Goal: Task Accomplishment & Management: Manage account settings

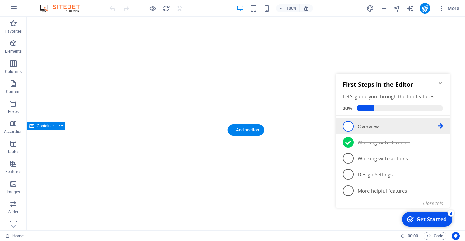
click at [359, 125] on p "Overview - incomplete" at bounding box center [397, 126] width 80 height 7
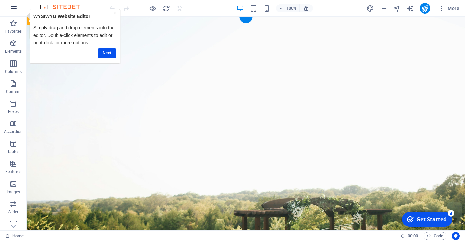
click at [11, 7] on icon "button" at bounding box center [14, 8] width 8 height 8
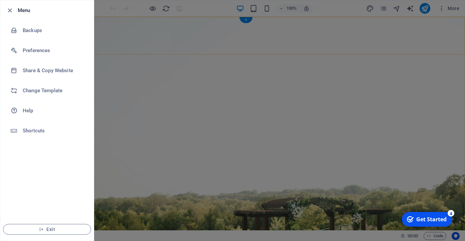
click at [25, 9] on h6 "Menu" at bounding box center [53, 10] width 71 height 8
click at [7, 11] on icon "button" at bounding box center [10, 11] width 8 height 8
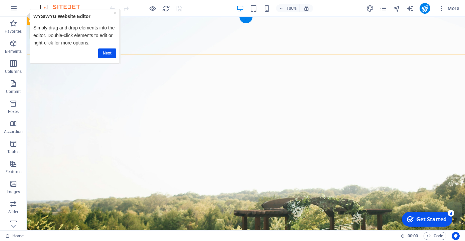
click at [114, 10] on div "×" at bounding box center [114, 12] width 3 height 7
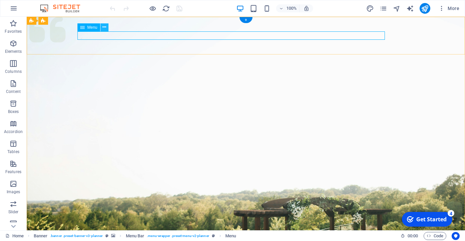
click at [103, 26] on icon at bounding box center [104, 27] width 4 height 7
click at [84, 28] on icon at bounding box center [82, 27] width 5 height 8
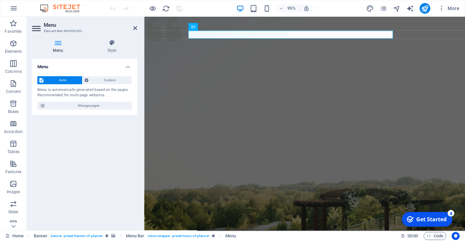
click at [125, 66] on h4 "Menu" at bounding box center [84, 65] width 105 height 12
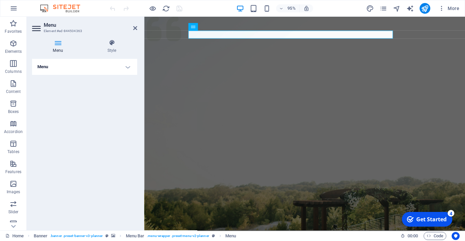
click at [125, 66] on h4 "Menu" at bounding box center [84, 67] width 105 height 16
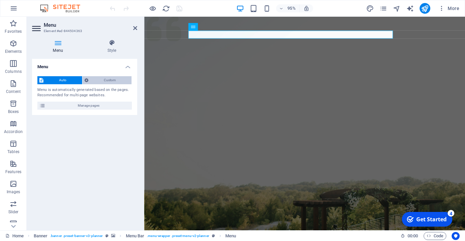
click at [95, 81] on span "Custom" at bounding box center [109, 80] width 39 height 8
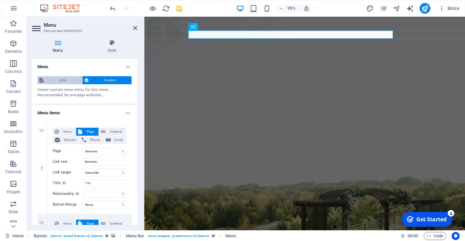
click at [61, 82] on span "Auto" at bounding box center [62, 80] width 35 height 8
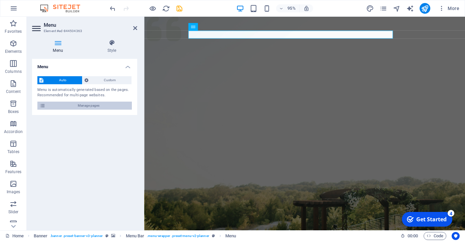
click at [41, 103] on icon at bounding box center [42, 105] width 6 height 8
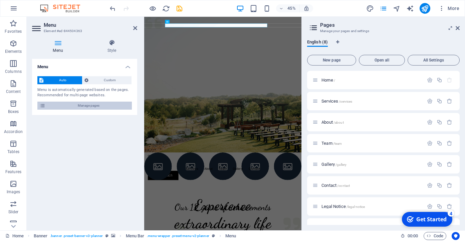
click at [41, 103] on icon at bounding box center [42, 105] width 6 height 8
click at [138, 25] on aside "Menu Element #ed-844504363 Menu Style Menu Auto Custom Menu is automatically ge…" at bounding box center [85, 123] width 117 height 213
click at [135, 27] on icon at bounding box center [135, 27] width 4 height 5
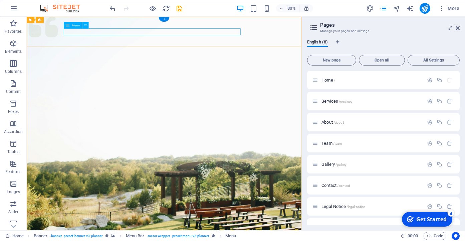
click at [83, 23] on button at bounding box center [85, 25] width 6 height 6
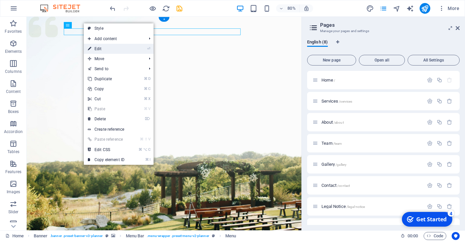
click at [119, 51] on link "⏎ Edit" at bounding box center [106, 49] width 45 height 10
select select "1"
select select
select select "2"
select select
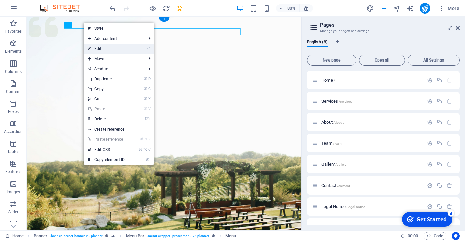
select select "3"
select select
select select "4"
select select
select select "5"
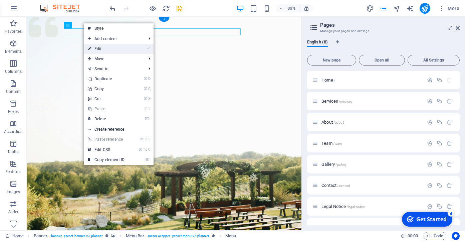
select select
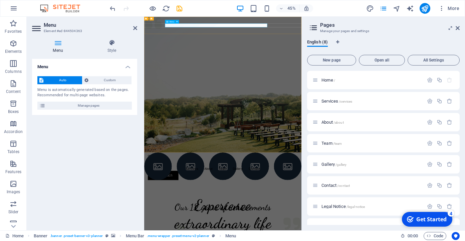
click at [115, 80] on span "Custom" at bounding box center [109, 80] width 39 height 8
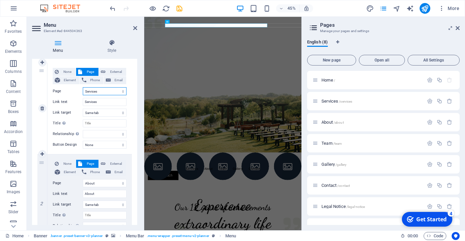
scroll to position [59, 0]
click at [110, 98] on input "Services" at bounding box center [105, 102] width 44 height 8
drag, startPoint x: 108, startPoint y: 100, endPoint x: 77, endPoint y: 99, distance: 31.7
click at [77, 99] on div "Link text Services" at bounding box center [90, 102] width 74 height 8
drag, startPoint x: 103, startPoint y: 100, endPoint x: 77, endPoint y: 100, distance: 26.4
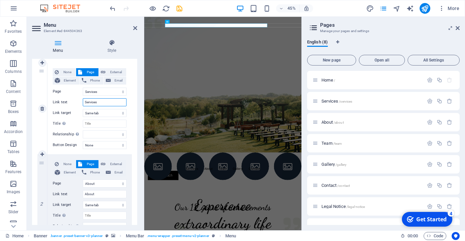
click at [77, 100] on div "Link text Services" at bounding box center [90, 102] width 74 height 8
type input "T"
type input "Bageri"
select select
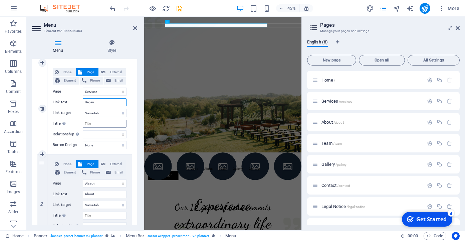
select select
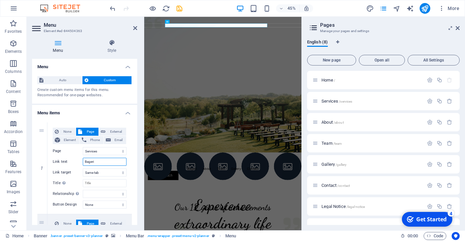
scroll to position [0, 0]
click at [125, 64] on h4 "Menu" at bounding box center [84, 65] width 105 height 12
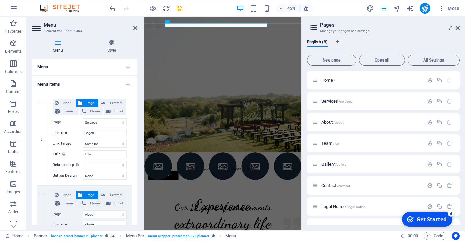
click at [122, 86] on h4 "Menu items" at bounding box center [84, 82] width 105 height 12
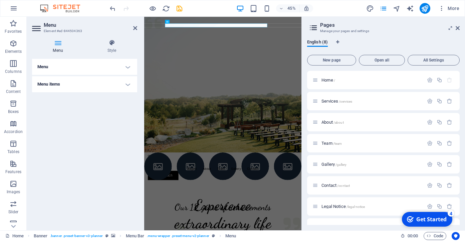
click at [123, 67] on h4 "Menu" at bounding box center [84, 67] width 105 height 16
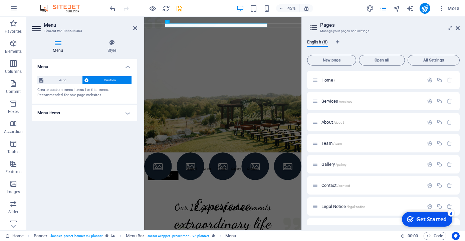
click at [115, 112] on h4 "Menu items" at bounding box center [84, 113] width 105 height 16
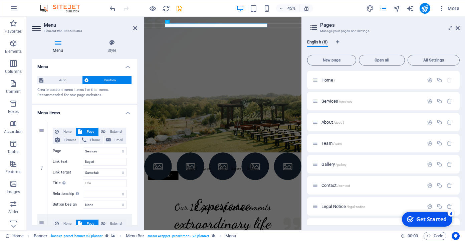
click at [116, 112] on h4 "Menu items" at bounding box center [84, 111] width 105 height 12
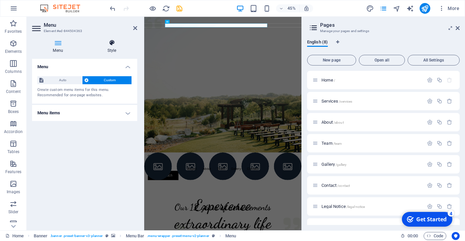
click at [132, 45] on icon at bounding box center [111, 42] width 51 height 7
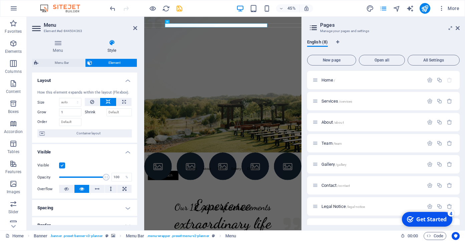
click at [125, 79] on h4 "Layout" at bounding box center [84, 78] width 105 height 12
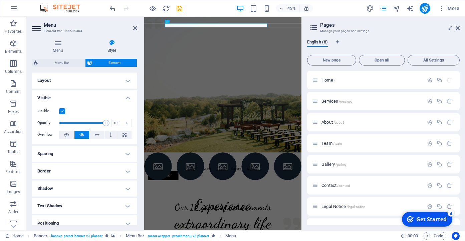
click at [123, 83] on h4 "Layout" at bounding box center [84, 80] width 105 height 16
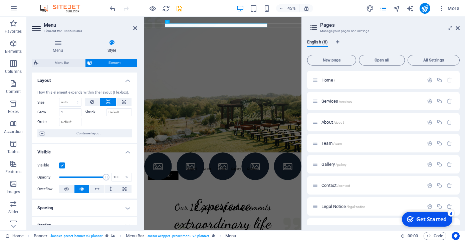
click at [116, 150] on h4 "Visible" at bounding box center [84, 150] width 105 height 12
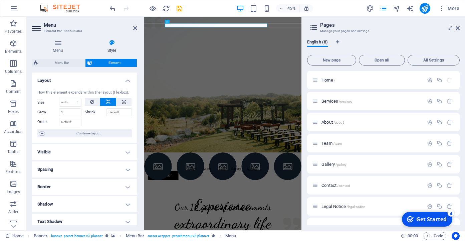
click at [121, 81] on h4 "Layout" at bounding box center [84, 78] width 105 height 12
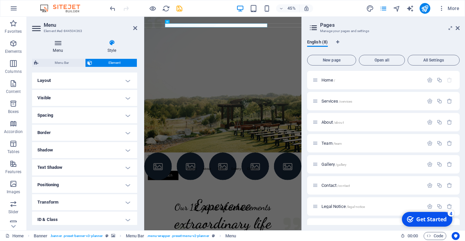
click at [55, 48] on h4 "Menu" at bounding box center [59, 46] width 54 height 14
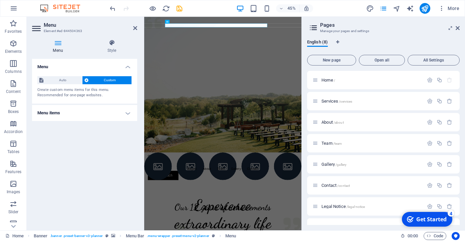
click at [125, 107] on h4 "Menu items" at bounding box center [84, 113] width 105 height 16
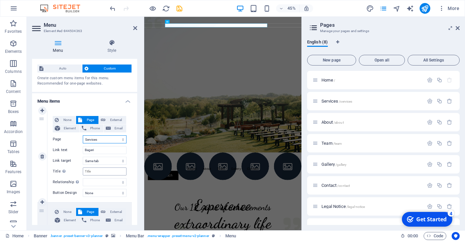
scroll to position [10, 0]
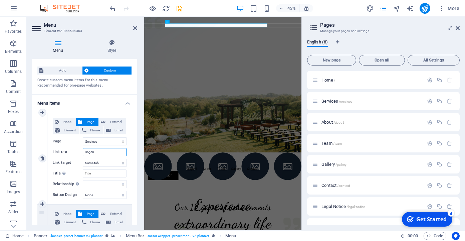
drag, startPoint x: 109, startPoint y: 150, endPoint x: 43, endPoint y: 151, distance: 66.4
click at [43, 151] on div "1 None Page External Element Phone Email Page Home Services About Team Gallery …" at bounding box center [84, 158] width 94 height 92
type input "Café"
select select
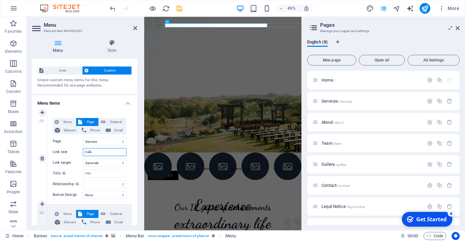
select select
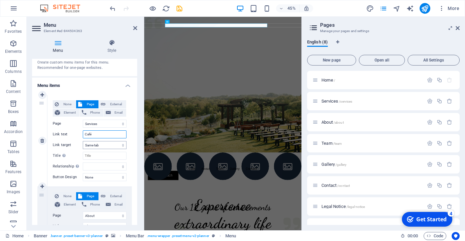
scroll to position [55, 0]
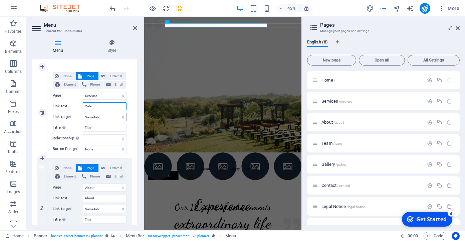
type input "Café"
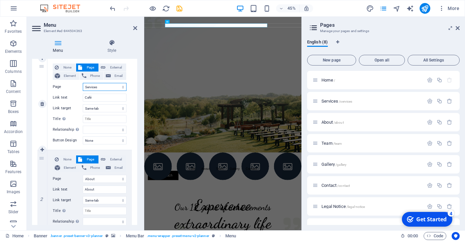
scroll to position [128, 0]
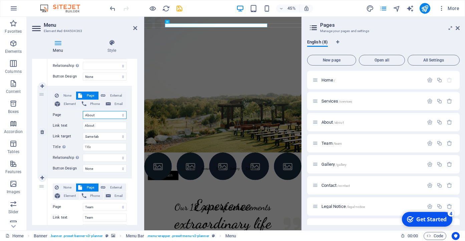
select select "1"
select select
type input "Services"
select select
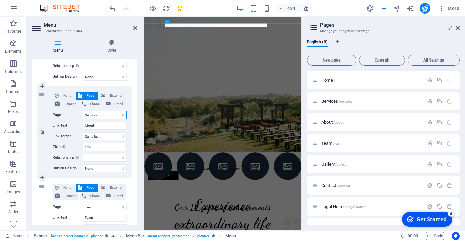
select select
drag, startPoint x: 106, startPoint y: 124, endPoint x: 67, endPoint y: 125, distance: 39.0
click at [66, 125] on div "Link text Services" at bounding box center [90, 125] width 74 height 8
type input "Bröllop"
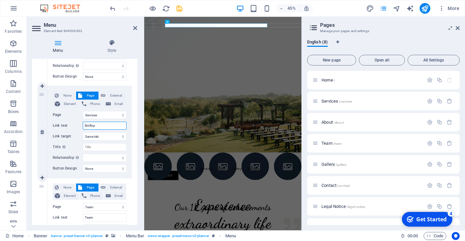
select select
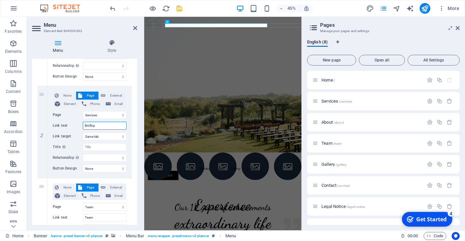
type input "Bröllop"
click at [132, 139] on div "1 None Page External Element Phone Email Page Home Services About Team Gallery …" at bounding box center [84, 223] width 105 height 469
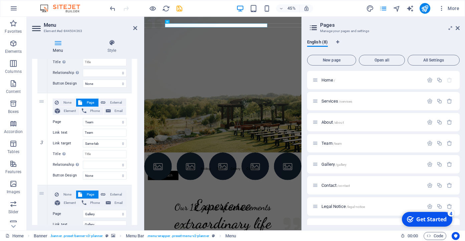
scroll to position [213, 0]
select select "1"
select select
type input "Services"
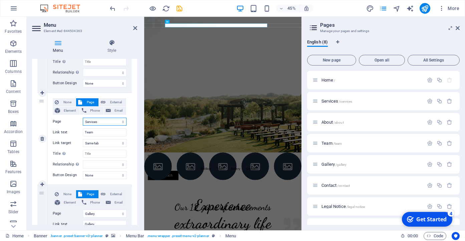
select select
drag, startPoint x: 105, startPoint y: 129, endPoint x: 118, endPoint y: 134, distance: 13.9
click at [118, 134] on input "Services" at bounding box center [105, 132] width 44 height 8
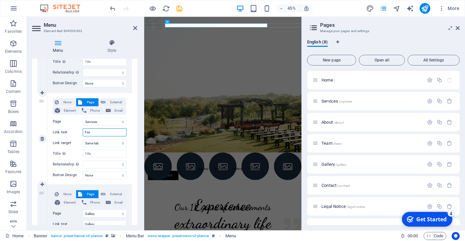
type input "Fest"
select select
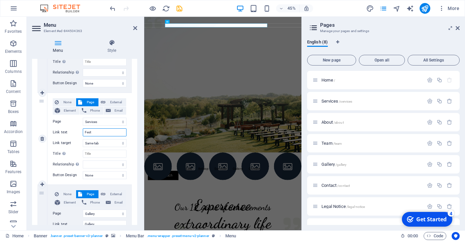
select select
type input "Fest"
click at [128, 130] on div "None Page External Element Phone Email Page Home Services About Team Gallery Co…" at bounding box center [89, 138] width 84 height 91
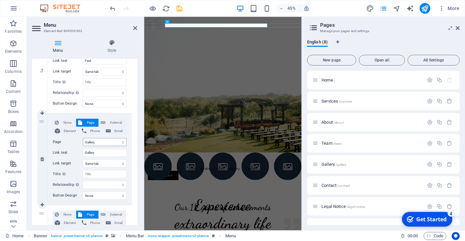
scroll to position [290, 0]
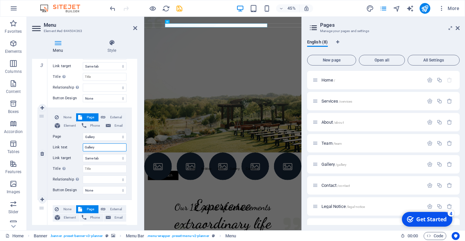
click at [102, 145] on input "Gallery" at bounding box center [105, 147] width 44 height 8
type input "Galleri"
select select
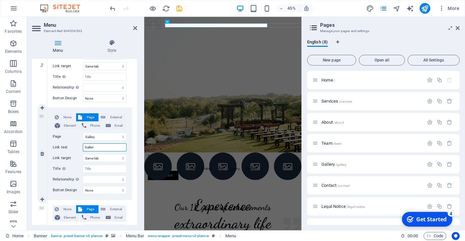
select select
type input "Galleri"
click at [130, 148] on div "None Page External Element Phone Email Page Home Services About Team Gallery Co…" at bounding box center [89, 153] width 84 height 91
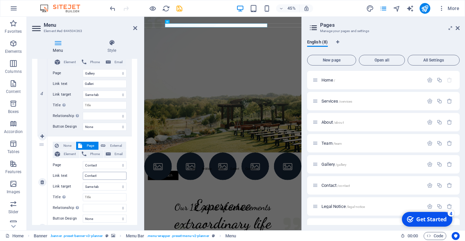
scroll to position [354, 0]
click at [102, 177] on div "None Page External Element Phone Email Page Home Services About Team Gallery Co…" at bounding box center [90, 175] width 74 height 70
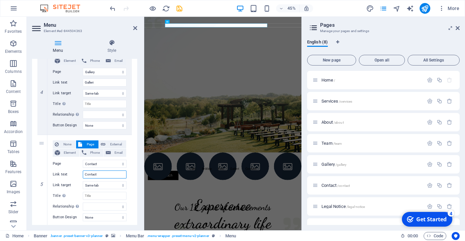
drag, startPoint x: 103, startPoint y: 174, endPoint x: 30, endPoint y: 175, distance: 72.7
click at [30, 175] on div "Menu Style Menu Auto Custom Create custom menu items for this menu. Recommended…" at bounding box center [85, 132] width 116 height 196
type input "Kontakt"
select select
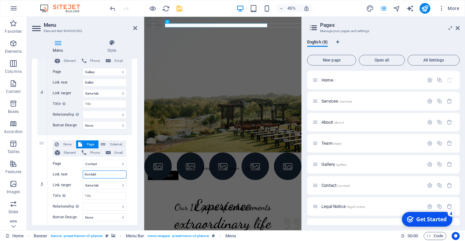
select select
type input "Kontakt"
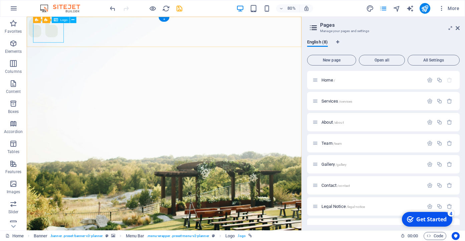
select select "px"
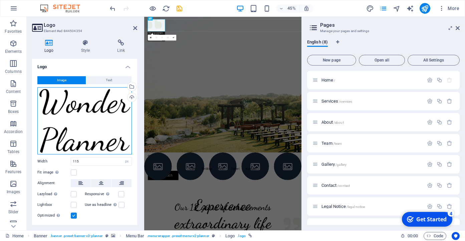
click at [46, 100] on div "Drag files here, click to choose files or select files from Files or our free s…" at bounding box center [84, 120] width 94 height 67
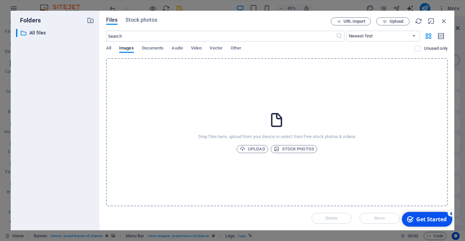
click at [46, 100] on div "​ All files All files" at bounding box center [55, 127] width 78 height 196
click at [443, 21] on icon "button" at bounding box center [443, 20] width 7 height 7
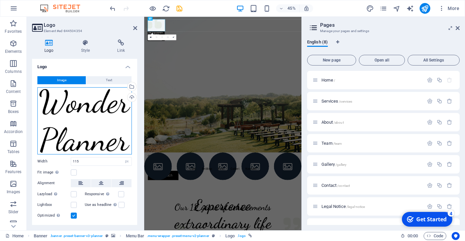
click at [118, 99] on div "Drag files here, click to choose files or select files from Files or our free s…" at bounding box center [84, 120] width 94 height 67
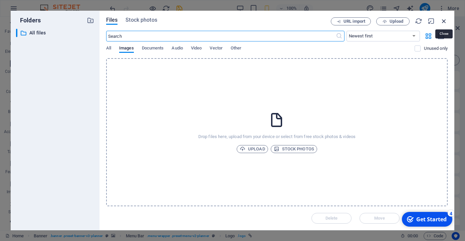
click at [444, 20] on icon "button" at bounding box center [443, 20] width 7 height 7
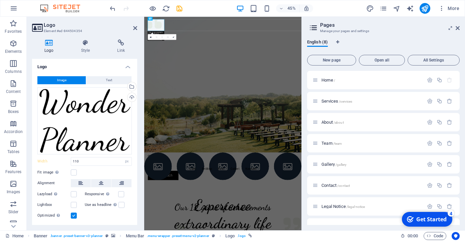
type input "115"
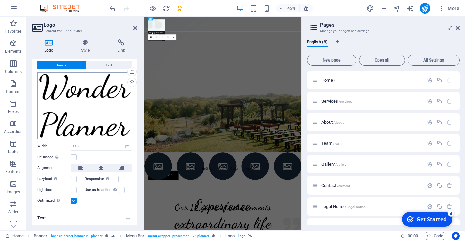
scroll to position [15, 0]
click at [119, 62] on button "Text" at bounding box center [108, 65] width 45 height 8
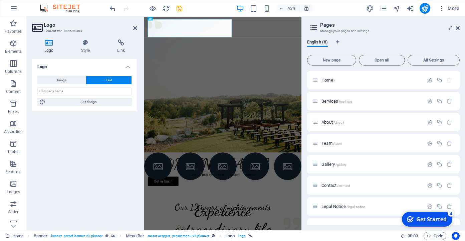
scroll to position [0, 0]
click at [76, 92] on input "text" at bounding box center [84, 91] width 94 height 8
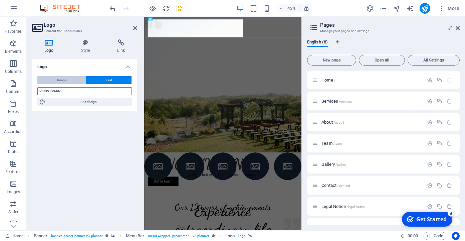
type input "VINGS KVARN"
click at [73, 80] on button "Image" at bounding box center [61, 80] width 48 height 8
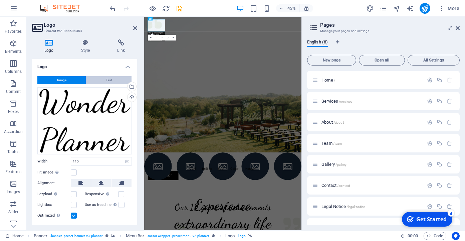
click at [100, 78] on button "Text" at bounding box center [108, 80] width 45 height 8
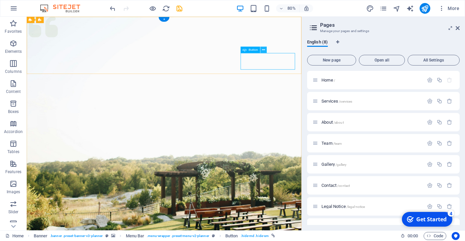
click at [264, 50] on icon at bounding box center [263, 50] width 3 height 6
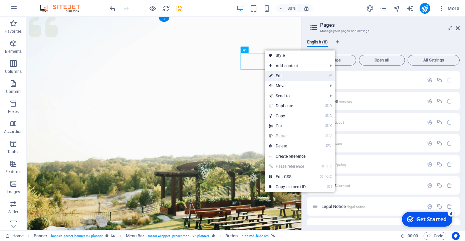
click at [289, 75] on link "⏎ Edit" at bounding box center [287, 76] width 45 height 10
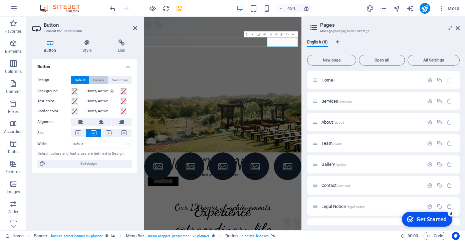
click at [99, 80] on span "Primary" at bounding box center [98, 80] width 11 height 8
click at [78, 79] on span "Default" at bounding box center [80, 80] width 10 height 8
click at [84, 46] on h4 "Style" at bounding box center [88, 46] width 35 height 14
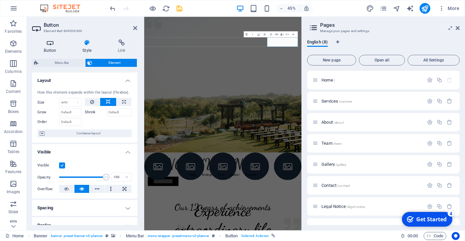
click at [50, 44] on icon at bounding box center [50, 42] width 36 height 7
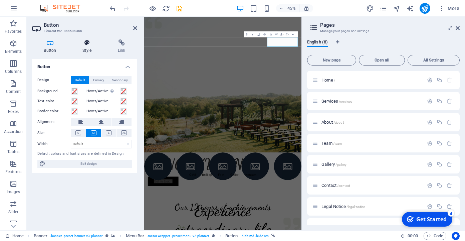
click at [78, 45] on icon at bounding box center [87, 42] width 33 height 7
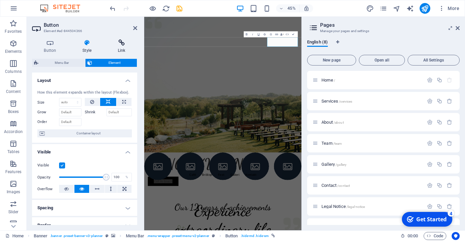
click at [123, 48] on h4 "Link" at bounding box center [121, 46] width 31 height 14
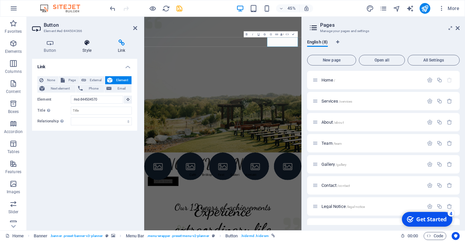
click at [89, 45] on icon at bounding box center [87, 42] width 33 height 7
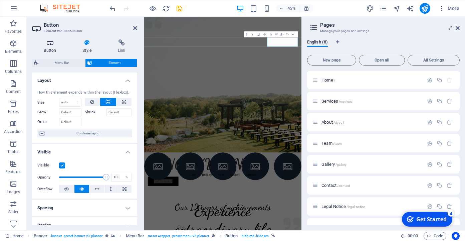
click at [56, 45] on icon at bounding box center [50, 42] width 36 height 7
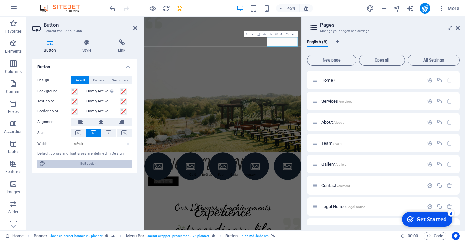
click at [72, 165] on span "Edit design" at bounding box center [88, 163] width 82 height 8
select select "px"
select select "300"
select select "px"
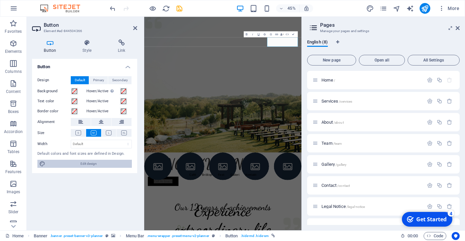
select select "px"
select select "300"
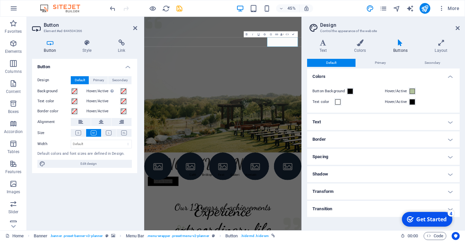
click at [89, 54] on div "Button Style Link Button Design Default Primary Secondary Background Hover/Acti…" at bounding box center [84, 131] width 105 height 185
click at [119, 52] on h4 "Link" at bounding box center [121, 46] width 31 height 14
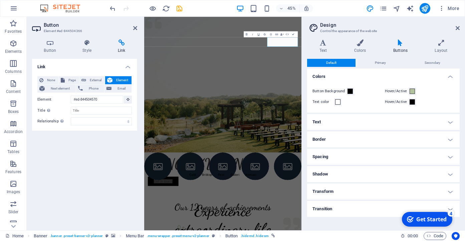
click at [382, 130] on ul "Colors Button Background Hover/Active Text color Hover/Active Text Small Defaul…" at bounding box center [383, 142] width 152 height 148
click at [379, 122] on h4 "Text" at bounding box center [383, 122] width 152 height 16
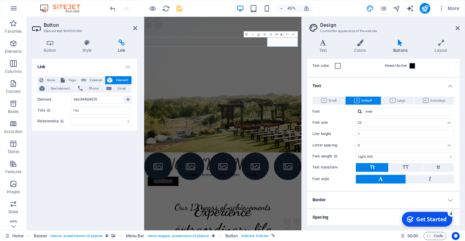
scroll to position [56, 0]
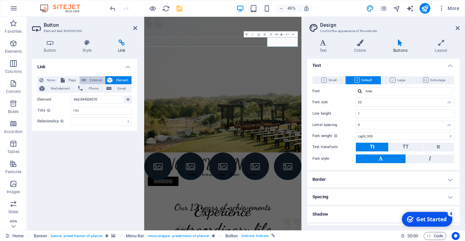
click at [91, 80] on span "External" at bounding box center [95, 80] width 15 height 8
select select "blank"
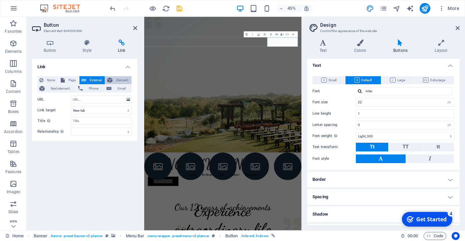
click at [116, 78] on span "Element" at bounding box center [121, 80] width 15 height 8
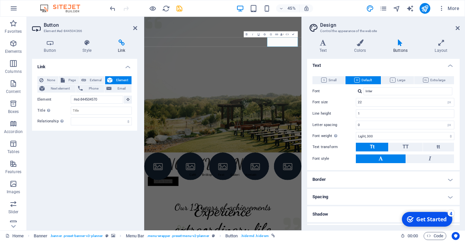
click at [119, 84] on div "None Page External Element Next element Phone Email" at bounding box center [84, 84] width 94 height 17
click at [118, 87] on span "Email" at bounding box center [121, 88] width 16 height 8
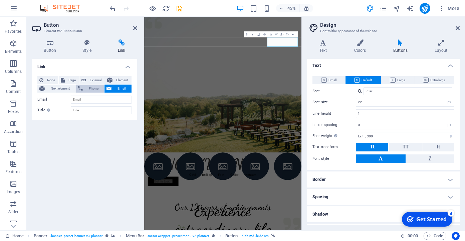
click at [86, 87] on span "Phone" at bounding box center [94, 88] width 18 height 8
click at [62, 87] on span "Next element" at bounding box center [60, 88] width 27 height 8
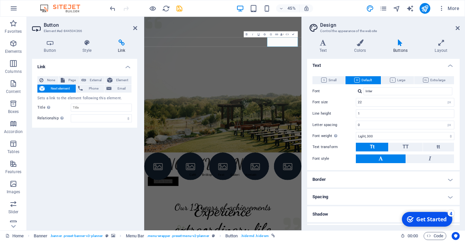
click at [53, 72] on div "None Page External Element Next element Phone Email Sets a link to the element …" at bounding box center [84, 99] width 105 height 57
click at [51, 81] on span "None" at bounding box center [50, 80] width 11 height 8
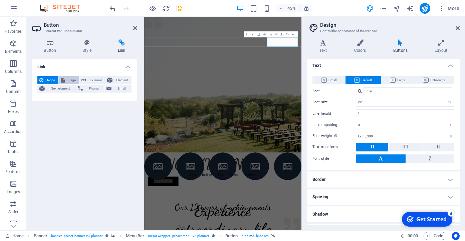
click at [68, 80] on span "Page" at bounding box center [72, 80] width 10 height 8
select select
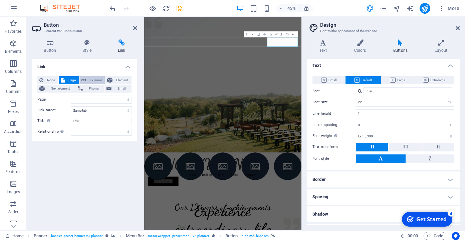
click at [97, 80] on span "External" at bounding box center [95, 80] width 15 height 8
select select "blank"
click at [109, 78] on icon at bounding box center [109, 80] width 5 height 8
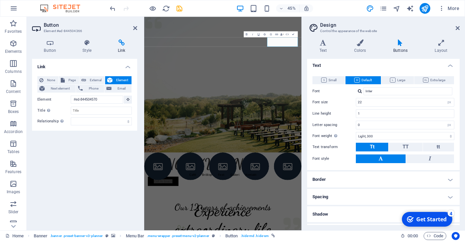
click at [103, 72] on div "None Page External Element Next element Phone Email Page Home Services About Te…" at bounding box center [84, 101] width 105 height 60
click at [132, 24] on h2 "Button" at bounding box center [90, 25] width 93 height 6
click at [134, 26] on icon at bounding box center [135, 27] width 4 height 5
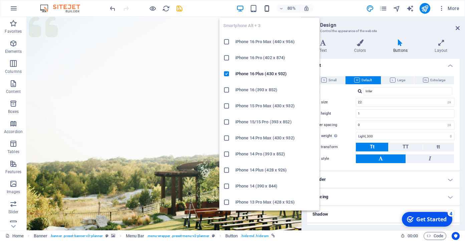
click at [265, 7] on icon "button" at bounding box center [267, 9] width 8 height 8
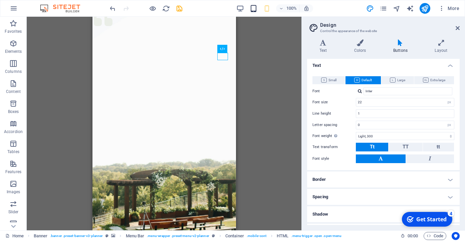
click at [254, 11] on icon "button" at bounding box center [254, 9] width 8 height 8
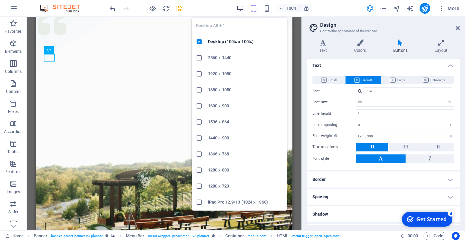
click at [242, 7] on icon "button" at bounding box center [240, 9] width 8 height 8
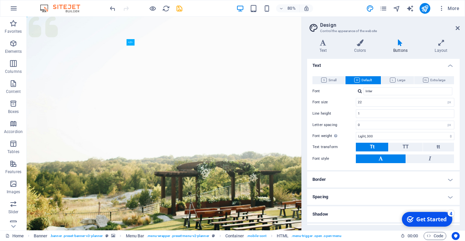
click at [262, 8] on div "80%" at bounding box center [274, 8] width 77 height 11
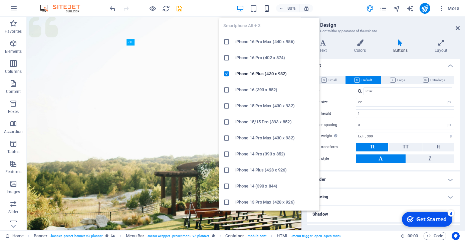
click at [269, 8] on icon "button" at bounding box center [267, 9] width 8 height 8
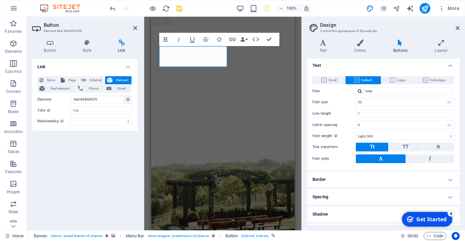
click at [298, 117] on div "H1 Banner Container Banner Menu Bar Gallery Gallery Gallery Container H2 Spacer…" at bounding box center [222, 123] width 157 height 213
click at [295, 44] on div "H1 Banner Container Banner Menu Bar Gallery Gallery Gallery Container H2 Spacer…" at bounding box center [222, 123] width 157 height 213
click at [298, 44] on div "H1 Banner Container Banner Menu Bar Gallery Gallery Gallery Container H2 Spacer…" at bounding box center [222, 123] width 157 height 213
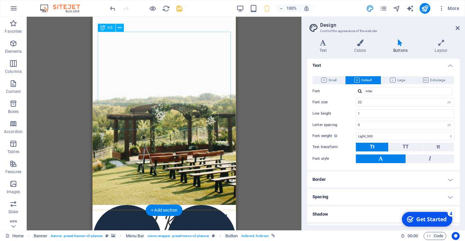
scroll to position [72, 0]
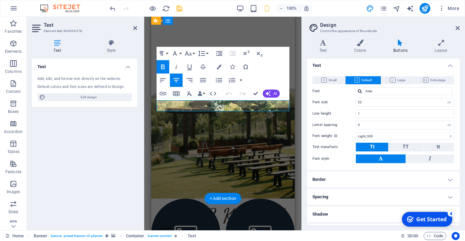
drag, startPoint x: 264, startPoint y: 108, endPoint x: 185, endPoint y: 100, distance: 79.2
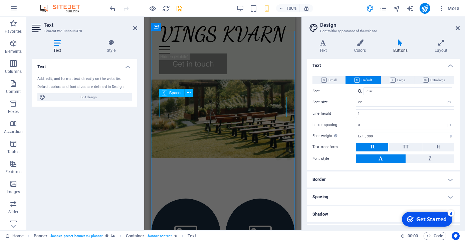
scroll to position [1379, 0]
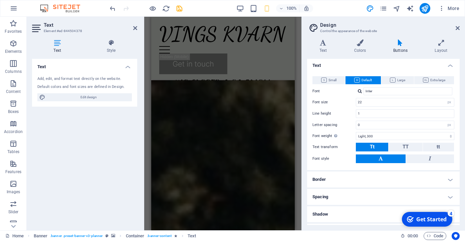
click at [125, 126] on div "Text Add, edit, and format text directly on the website. Default colors and fon…" at bounding box center [84, 142] width 105 height 166
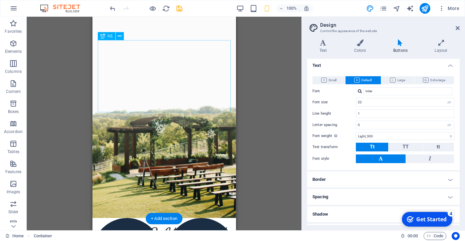
scroll to position [52, 0]
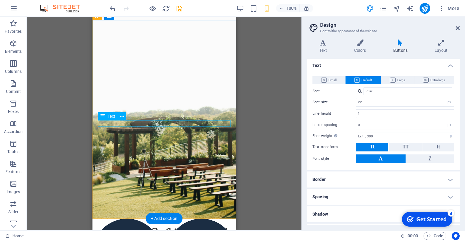
drag, startPoint x: 160, startPoint y: 123, endPoint x: 173, endPoint y: 124, distance: 13.3
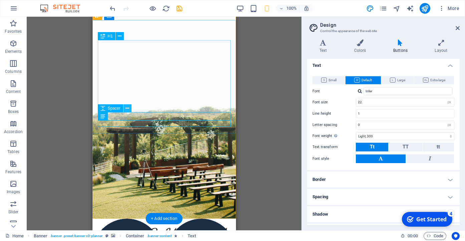
click at [125, 108] on button at bounding box center [127, 108] width 8 height 8
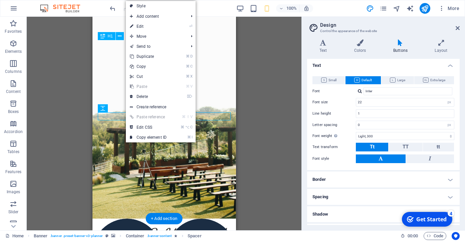
click at [73, 113] on div "H1 Banner Banner Container Banner Menu Bar Gallery Gallery Gallery Container H2…" at bounding box center [164, 123] width 275 height 213
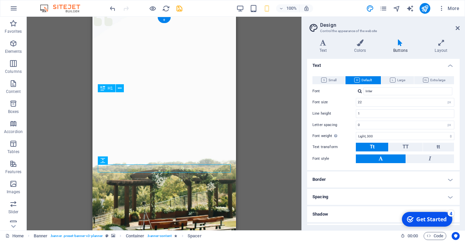
scroll to position [0, 0]
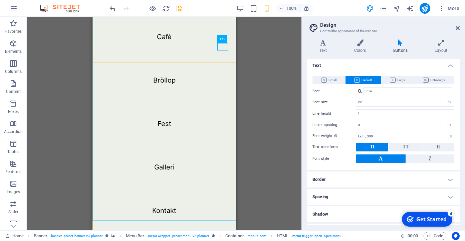
scroll to position [10, 0]
click at [256, 100] on div "H1 Banner Container Banner Menu Bar Gallery Gallery Gallery Container H2 Spacer…" at bounding box center [164, 123] width 275 height 213
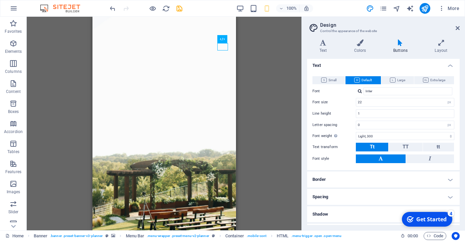
click at [257, 70] on div "H1 Banner Container Banner Menu Bar Gallery Gallery Gallery Container H2 Spacer…" at bounding box center [164, 123] width 275 height 213
click at [258, 64] on div "H1 Banner Container Banner Menu Bar Gallery Gallery Gallery Container H2 Spacer…" at bounding box center [164, 123] width 275 height 213
click at [201, 2] on div "100% More" at bounding box center [232, 8] width 464 height 16
click at [62, 30] on div "H1 Banner Container Banner Menu Bar Gallery Gallery Gallery Container H2 Spacer…" at bounding box center [164, 123] width 275 height 213
click at [27, 7] on div "100% More" at bounding box center [232, 8] width 464 height 16
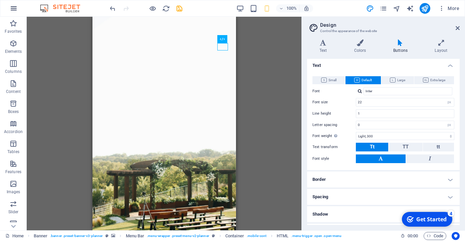
click at [11, 7] on icon "button" at bounding box center [14, 8] width 8 height 8
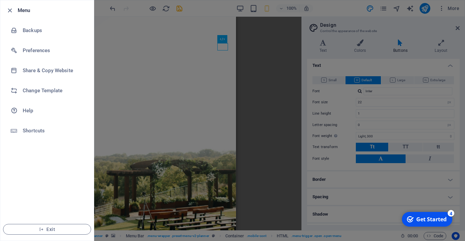
click at [176, 41] on div at bounding box center [232, 120] width 465 height 241
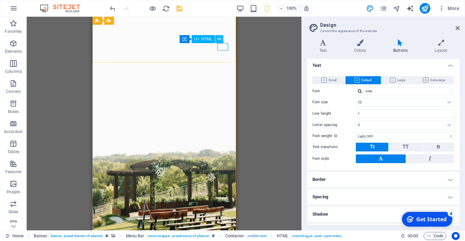
click at [222, 43] on button at bounding box center [219, 39] width 8 height 8
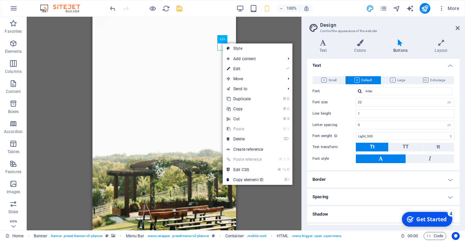
click at [251, 34] on div "H1 Banner Container Banner Menu Bar Gallery Gallery Gallery Container H2 Spacer…" at bounding box center [164, 123] width 275 height 213
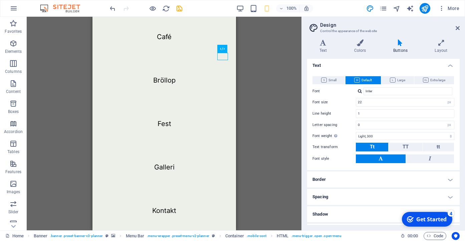
click at [32, 91] on div "H1 Banner Container Banner Menu Bar Gallery Gallery Gallery Container H2 Spacer…" at bounding box center [164, 123] width 275 height 213
click at [15, 9] on icon "button" at bounding box center [14, 8] width 8 height 8
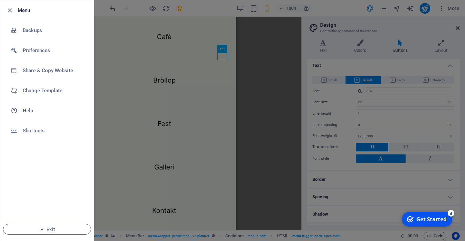
click at [257, 103] on div at bounding box center [232, 120] width 465 height 241
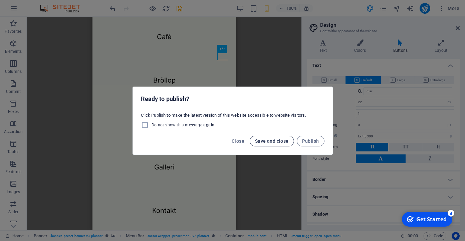
click at [278, 141] on span "Save and close" at bounding box center [272, 140] width 34 height 5
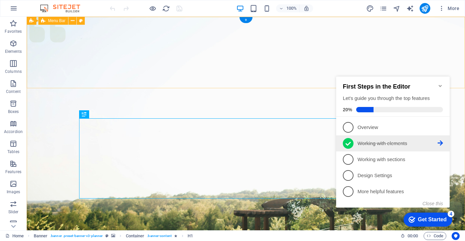
click at [387, 144] on p "Working with elements - completed" at bounding box center [397, 143] width 80 height 7
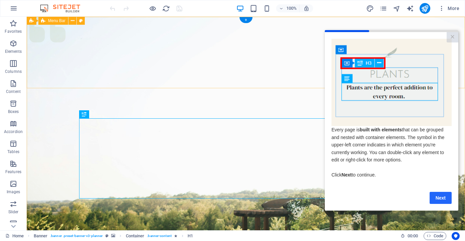
click at [440, 200] on link "Next" at bounding box center [440, 197] width 22 height 12
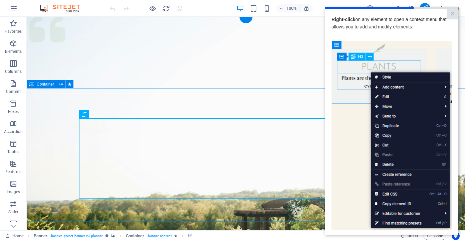
click at [431, 43] on img at bounding box center [391, 134] width 120 height 189
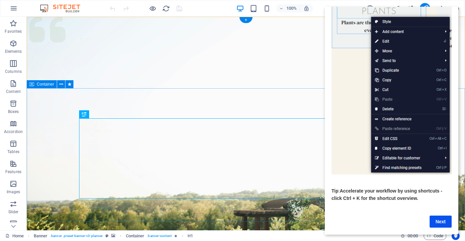
scroll to position [56, 0]
click at [439, 221] on link "Next" at bounding box center [440, 221] width 22 height 12
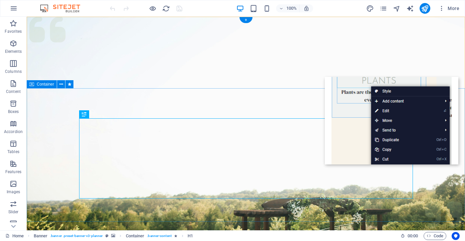
scroll to position [0, 0]
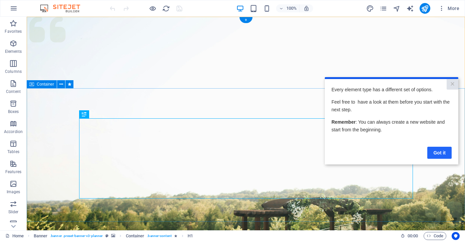
click at [438, 153] on link "Got it" at bounding box center [439, 152] width 24 height 12
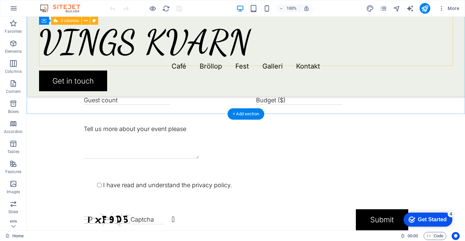
scroll to position [1622, 0]
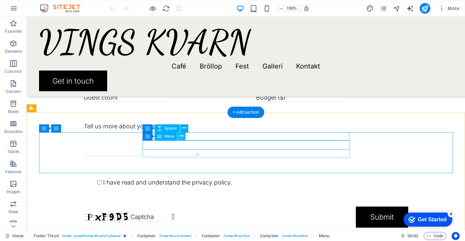
click at [181, 136] on icon at bounding box center [181, 135] width 4 height 7
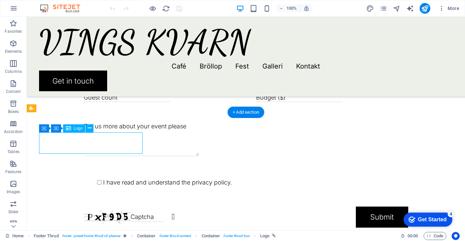
select select "px"
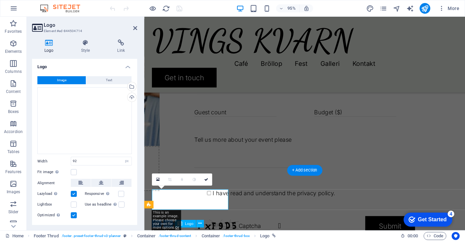
scroll to position [1536, 0]
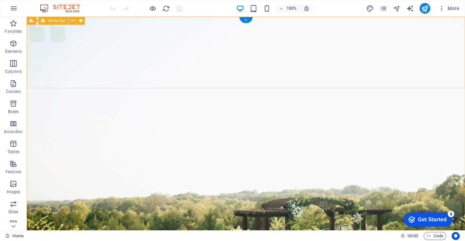
scroll to position [0, 0]
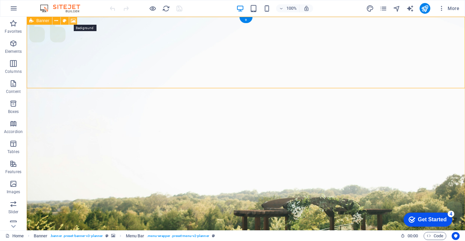
click at [72, 21] on icon at bounding box center [73, 20] width 5 height 7
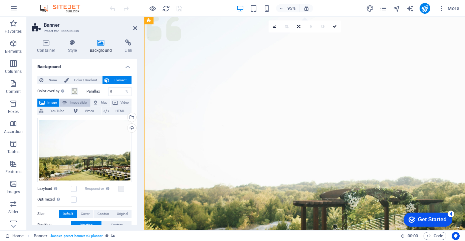
click at [71, 99] on span "Image slider" at bounding box center [78, 102] width 19 height 8
select select "ms"
select select "s"
select select "progressive"
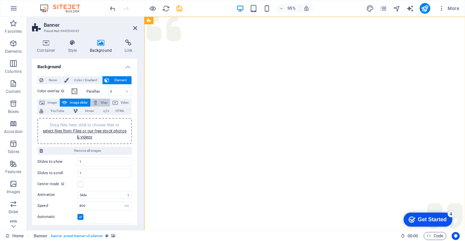
click at [97, 101] on icon at bounding box center [95, 102] width 5 height 8
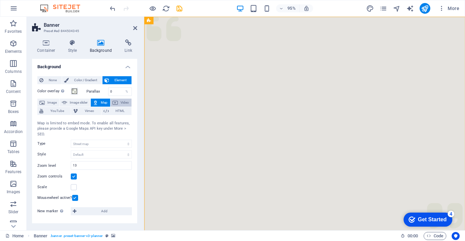
click at [114, 101] on icon at bounding box center [114, 102] width 5 height 8
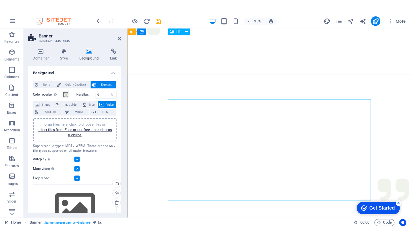
scroll to position [15, 0]
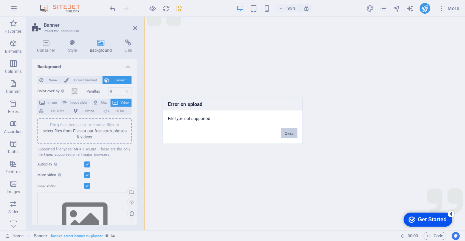
click at [285, 133] on button "Okay" at bounding box center [289, 133] width 17 height 10
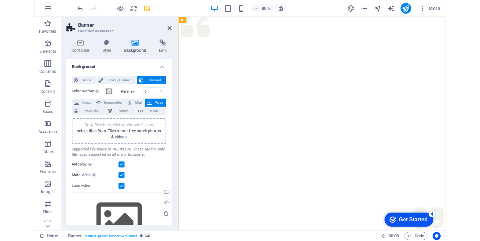
scroll to position [0, 0]
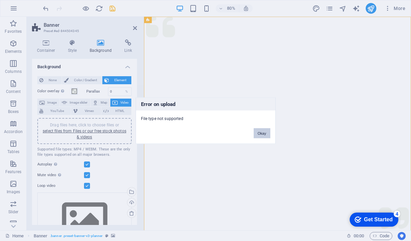
click at [260, 129] on button "Okay" at bounding box center [262, 133] width 17 height 10
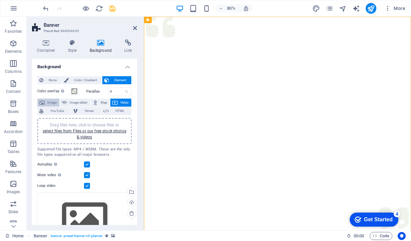
click at [48, 103] on span "Image" at bounding box center [52, 102] width 11 height 8
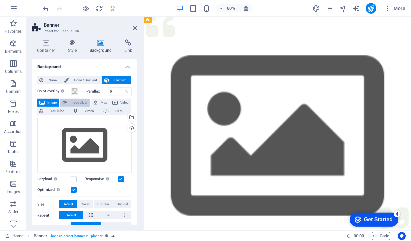
click at [81, 101] on span "Image slider" at bounding box center [78, 102] width 19 height 8
select select "ms"
select select "s"
select select "progressive"
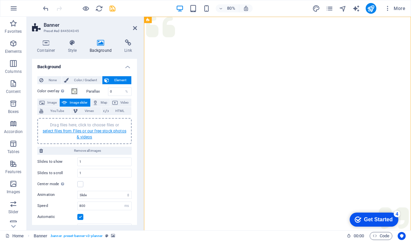
click at [85, 128] on link "select files from Files or our free stock photos & videos" at bounding box center [85, 133] width 84 height 11
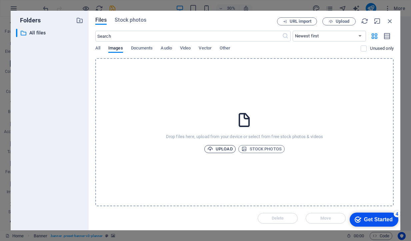
click at [221, 150] on span "Upload" at bounding box center [219, 149] width 25 height 8
click at [389, 220] on div "Get Started" at bounding box center [378, 219] width 29 height 6
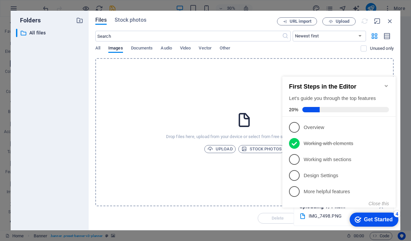
click at [389, 220] on div "Get Started" at bounding box center [378, 219] width 29 height 6
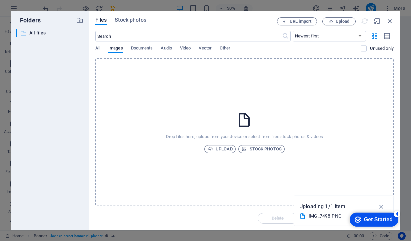
click at [319, 204] on p "Uploading 1/1 item" at bounding box center [323, 206] width 46 height 9
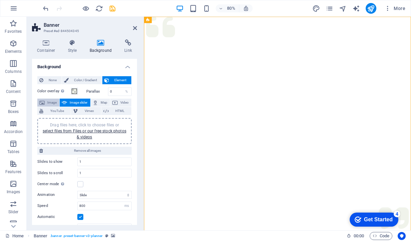
click at [58, 98] on button "Image" at bounding box center [48, 102] width 22 height 8
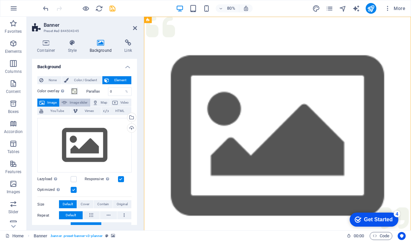
click at [69, 100] on span "Image slider" at bounding box center [78, 102] width 19 height 8
select select "ms"
select select "s"
select select "progressive"
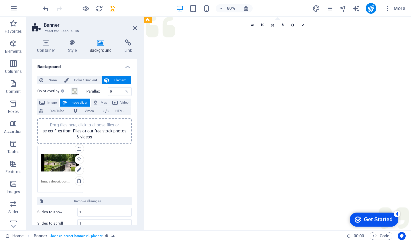
click at [68, 168] on div "Drag files here, click to choose files or select files from Files or our free s…" at bounding box center [60, 162] width 38 height 27
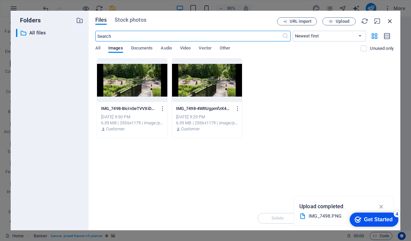
click at [388, 20] on icon "button" at bounding box center [390, 20] width 7 height 7
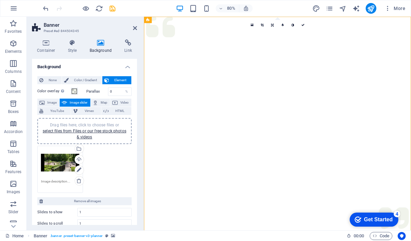
click at [61, 161] on div "Drag files here, click to choose files or select files from Files or our free s…" at bounding box center [60, 162] width 38 height 27
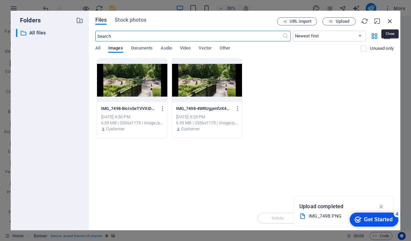
click at [387, 20] on icon "button" at bounding box center [390, 20] width 7 height 7
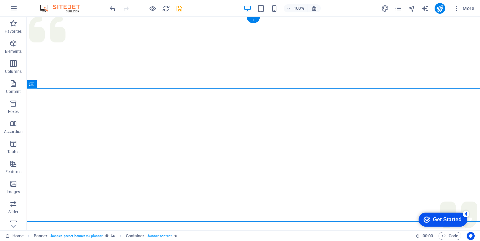
drag, startPoint x: 71, startPoint y: 134, endPoint x: 187, endPoint y: 107, distance: 119.2
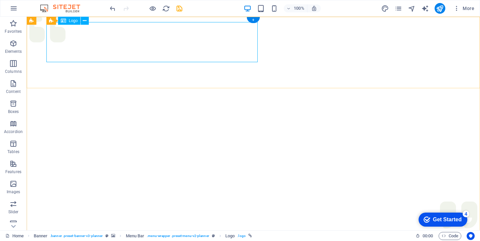
click at [77, 22] on span "Logo" at bounding box center [73, 21] width 9 height 4
click at [89, 20] on div "Menu Bar Logo" at bounding box center [69, 21] width 47 height 8
click at [87, 20] on button at bounding box center [85, 21] width 8 height 8
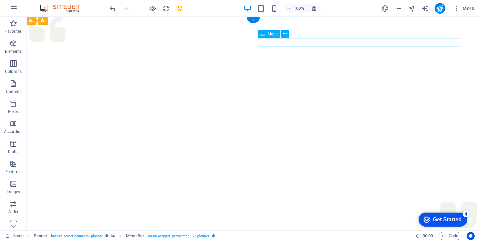
click at [264, 33] on icon at bounding box center [262, 34] width 5 height 8
click at [286, 34] on icon at bounding box center [285, 33] width 4 height 7
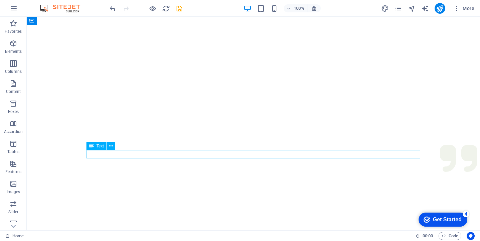
scroll to position [69, 0]
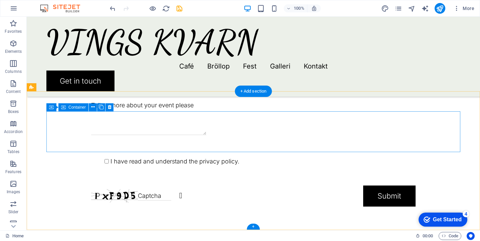
scroll to position [1646, 0]
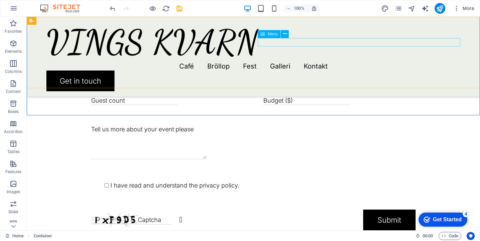
click at [292, 62] on nav "Café Bröllop Fest Galleri Kontakt" at bounding box center [253, 66] width 414 height 8
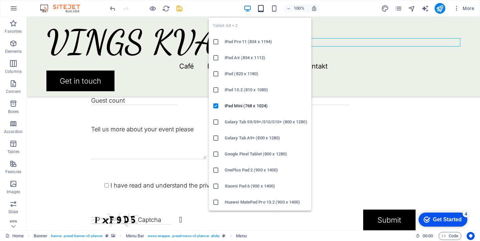
click at [265, 9] on icon "button" at bounding box center [261, 9] width 8 height 8
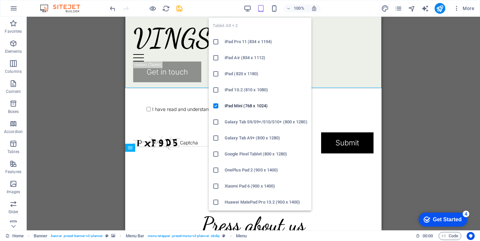
scroll to position [1484, 0]
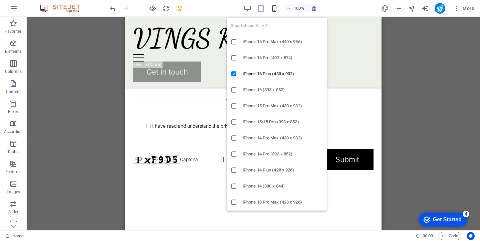
click at [276, 8] on icon "button" at bounding box center [274, 9] width 8 height 8
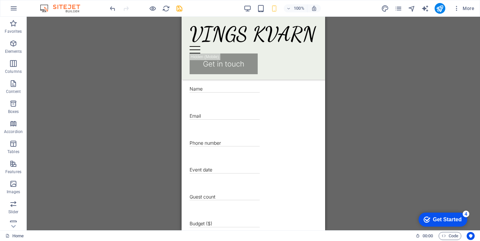
click at [135, 67] on div "H1 Banner Banner Container Menu Bar Menu Bar Menu Logo Gallery Gallery Gallery …" at bounding box center [253, 123] width 453 height 213
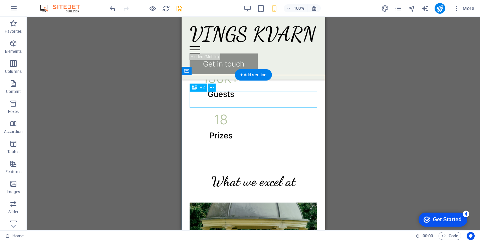
scroll to position [599, 0]
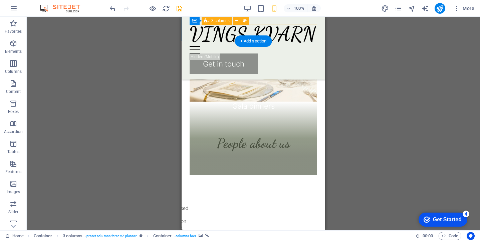
scroll to position [1064, 0]
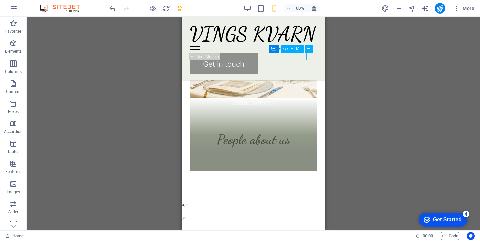
click at [313, 53] on div "Menu" at bounding box center [252, 49] width 127 height 7
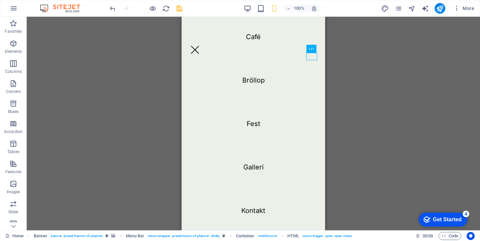
click at [342, 93] on div "Container Banner H1 Banner Banner Container Menu Bar Menu Bar Menu Logo Gallery…" at bounding box center [253, 123] width 453 height 213
click at [200, 53] on div "Menu" at bounding box center [194, 49] width 11 height 7
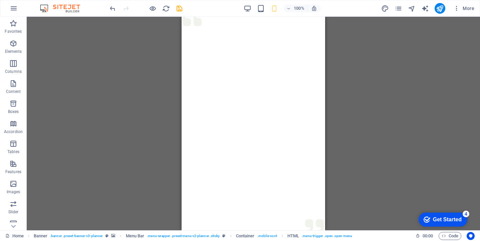
scroll to position [0, 0]
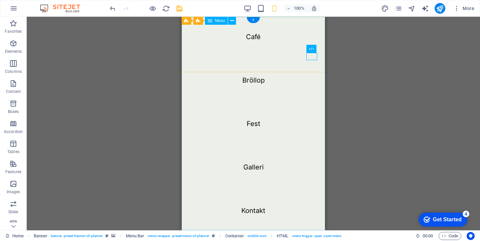
click at [258, 34] on nav "Café Bröllop Fest Galleri Kontakt" at bounding box center [252, 123] width 143 height 213
click at [252, 36] on nav "Café Bröllop Fest Galleri Kontakt" at bounding box center [252, 123] width 143 height 213
select select "1"
select select
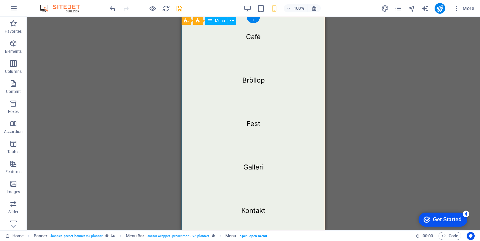
select select "1"
select select
select select "1"
select select
select select "4"
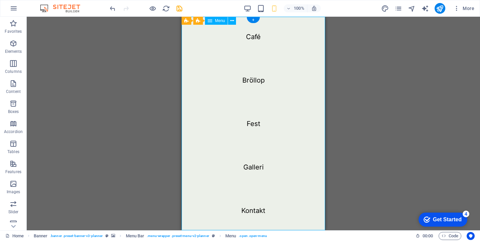
select select
select select "5"
select select
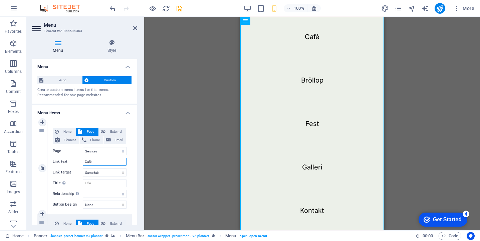
click at [97, 159] on input "Café" at bounding box center [105, 161] width 44 height 8
drag, startPoint x: 99, startPoint y: 163, endPoint x: 75, endPoint y: 164, distance: 23.7
click at [75, 165] on div "None Page External Element Phone Email Page Home Services About Team Gallery Co…" at bounding box center [90, 162] width 74 height 70
type input "Meny"
select select
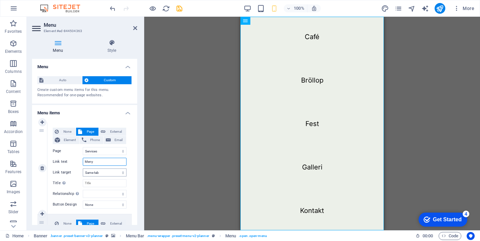
select select
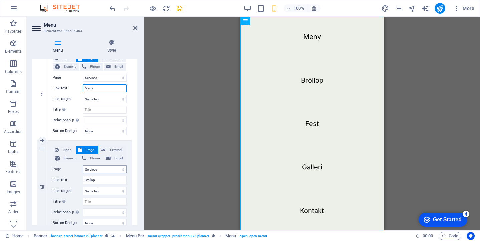
scroll to position [78, 0]
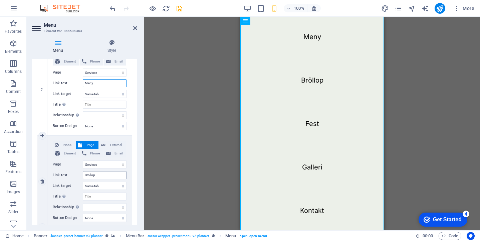
type input "Meny"
click at [111, 173] on input "Bröllop" at bounding box center [105, 175] width 44 height 8
type input "Bröllop/fest"
select select
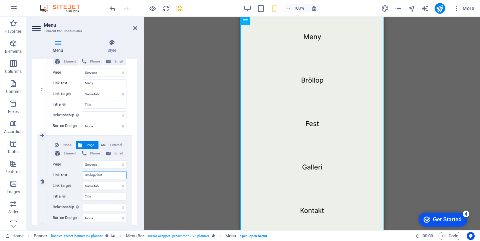
select select
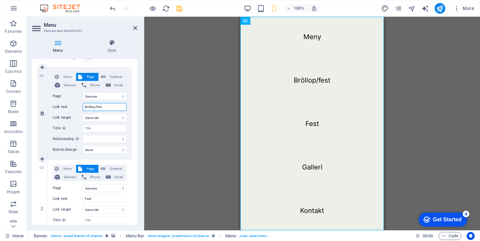
scroll to position [161, 0]
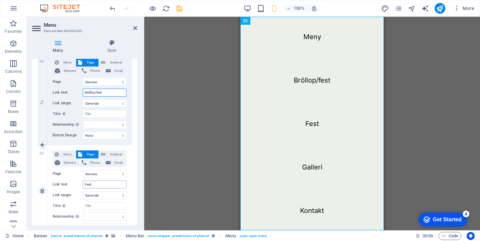
type input "Bröllop/fest"
click at [108, 181] on input "Fest" at bounding box center [105, 184] width 44 height 8
drag, startPoint x: 114, startPoint y: 181, endPoint x: 69, endPoint y: 180, distance: 44.7
click at [69, 180] on div "Link text Fest" at bounding box center [90, 184] width 74 height 8
type input "Öppettider"
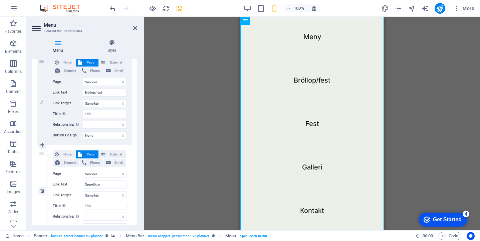
select select
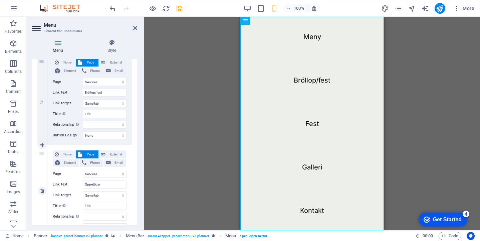
click at [127, 182] on div "None Page External Element Phone Email Page Home Services About Team Gallery Co…" at bounding box center [89, 190] width 84 height 91
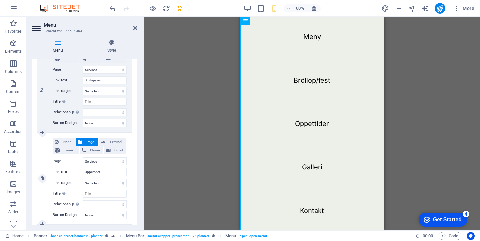
scroll to position [174, 0]
click at [99, 79] on input "Bröllop/fest" at bounding box center [105, 79] width 44 height 8
type input "Bröllop & st"
select select
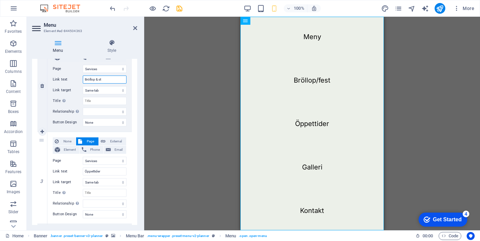
select select
type input "Bröllop & Fest"
select select
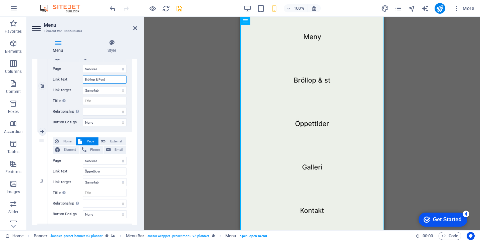
select select
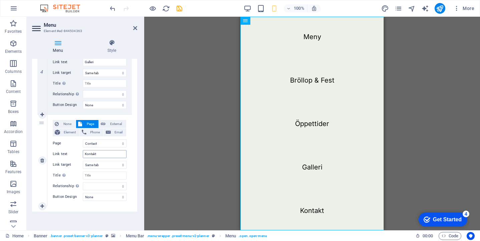
scroll to position [375, 0]
type input "Bröllop & Fest"
drag, startPoint x: 113, startPoint y: 152, endPoint x: 49, endPoint y: 151, distance: 64.7
click at [49, 151] on div "None Page External Element Phone Email Page Home Services About Team Gallery Co…" at bounding box center [89, 159] width 84 height 91
drag, startPoint x: 95, startPoint y: 61, endPoint x: 62, endPoint y: 60, distance: 32.4
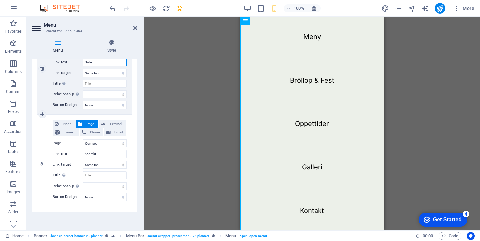
click at [62, 61] on div "Link text Galleri" at bounding box center [90, 62] width 74 height 8
type input "Öppettider"
select select
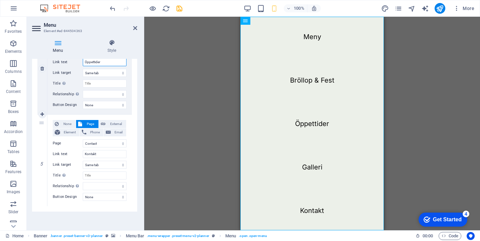
select select
type input "Öppettider"
click at [127, 73] on div "None Page External Element Phone Email Page Home Services About Team Gallery Co…" at bounding box center [89, 68] width 84 height 91
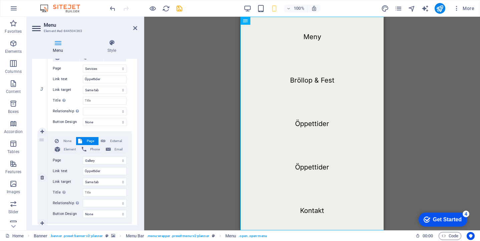
scroll to position [258, 0]
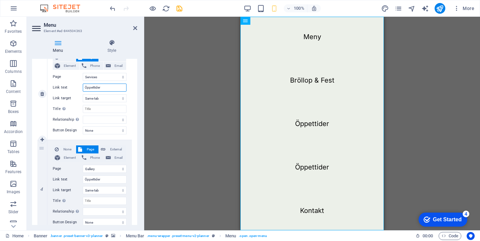
drag, startPoint x: 109, startPoint y: 90, endPoint x: 67, endPoint y: 85, distance: 43.0
click at [66, 85] on div "Link text Öppettider" at bounding box center [90, 87] width 74 height 8
type input "Fest"
select select
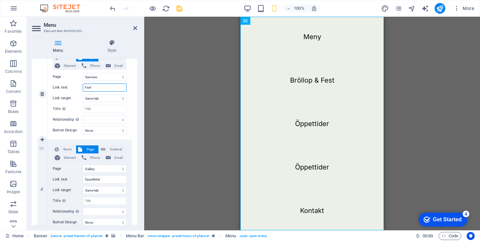
select select
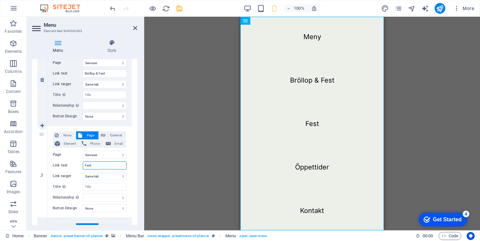
scroll to position [175, 0]
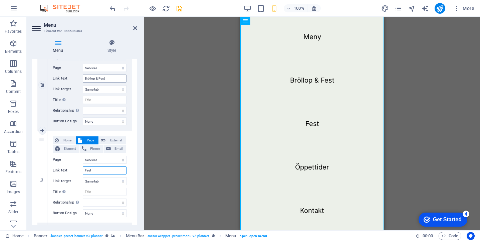
type input "Fest"
click at [113, 79] on input "Bröllop & Fest" at bounding box center [105, 78] width 44 height 8
type input "Bröllop"
select select
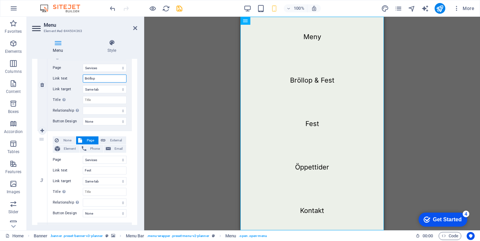
select select
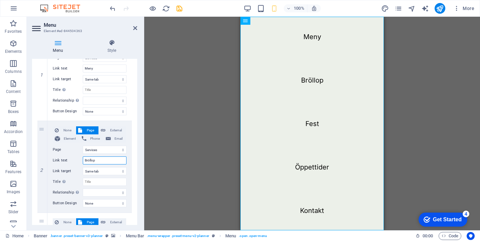
scroll to position [88, 0]
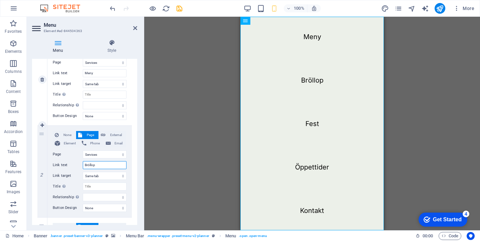
type input "Bröllop"
click at [126, 76] on div "None Page External Element Phone Email Page Home Services About Team Gallery Co…" at bounding box center [89, 79] width 84 height 91
click at [103, 71] on input "Meny" at bounding box center [105, 73] width 44 height 8
click at [85, 72] on input "Meny" at bounding box center [105, 73] width 44 height 8
type input "CaféMeny"
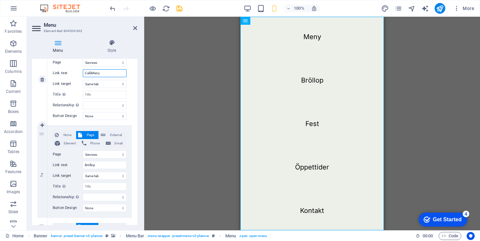
select select
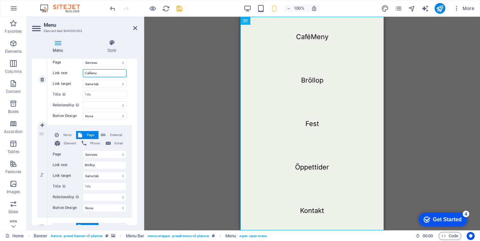
type input "Cafémeny"
select select
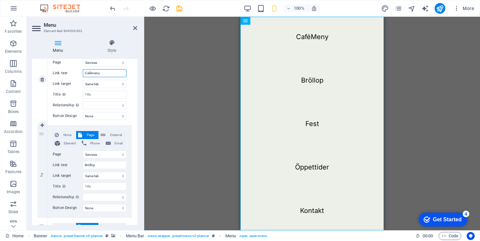
select select
drag, startPoint x: 115, startPoint y: 76, endPoint x: 70, endPoint y: 76, distance: 44.4
click at [70, 76] on div "Link text Cafémeny" at bounding box center [90, 73] width 74 height 8
type input "Meny Cae"
select select
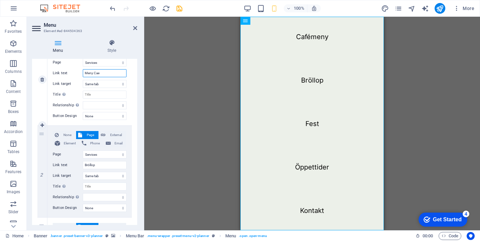
select select
type input "Meny Café"
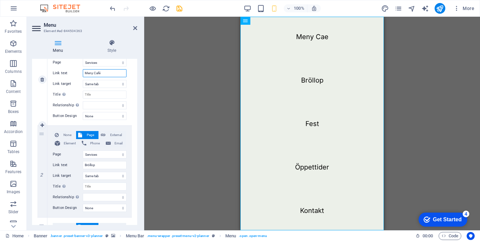
select select
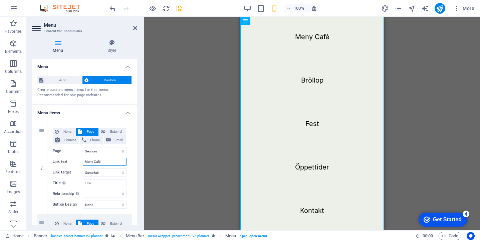
scroll to position [0, 0]
drag, startPoint x: 111, startPoint y: 160, endPoint x: 57, endPoint y: 159, distance: 54.0
click at [57, 160] on div "Link text Meny Café" at bounding box center [90, 161] width 74 height 8
type input "Cafémeny"
select select
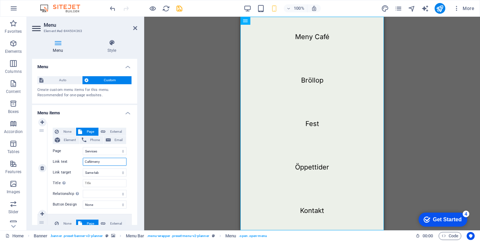
select select
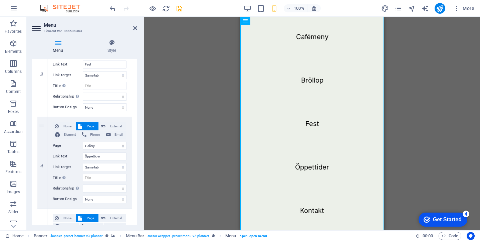
scroll to position [282, 0]
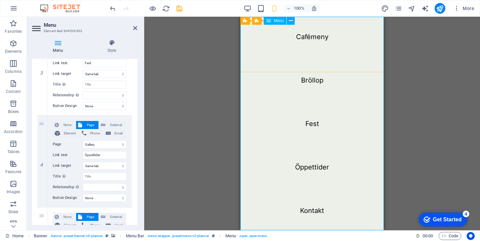
type input "Cafémeny"
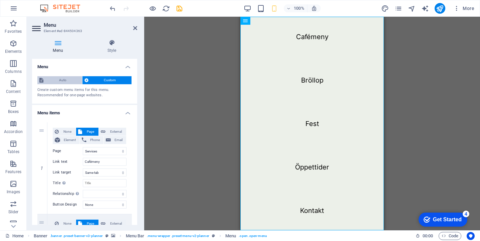
scroll to position [0, 0]
click at [74, 80] on span "Auto" at bounding box center [62, 80] width 35 height 8
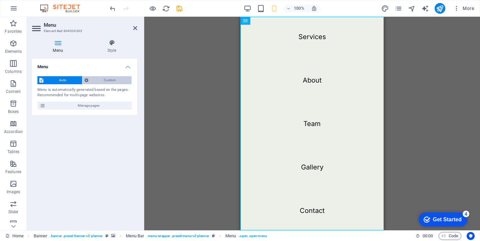
click at [100, 80] on span "Custom" at bounding box center [109, 80] width 39 height 8
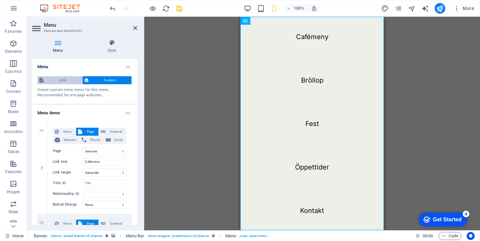
click at [54, 80] on span "Auto" at bounding box center [62, 80] width 35 height 8
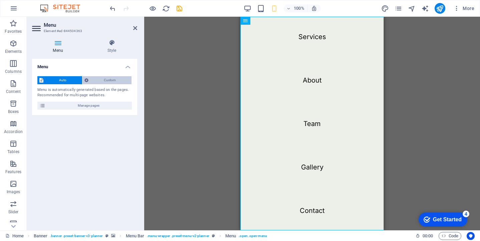
click at [93, 80] on span "Custom" at bounding box center [109, 80] width 39 height 8
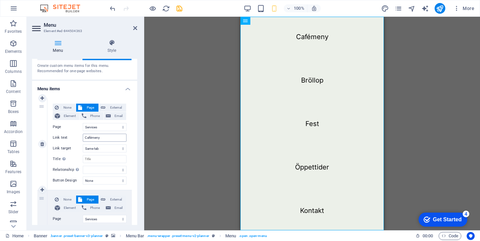
scroll to position [25, 0]
click at [70, 115] on span "Element" at bounding box center [69, 115] width 15 height 8
select select
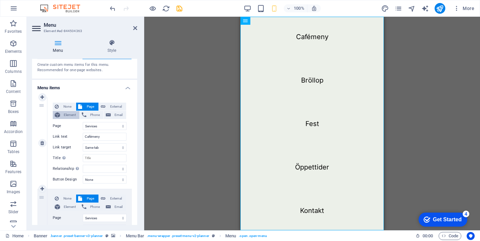
select select
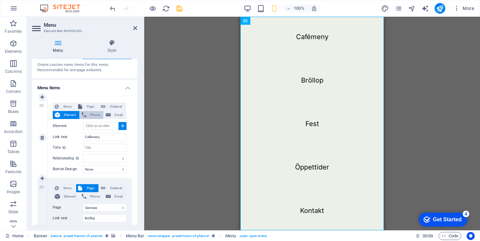
click at [90, 112] on span "Phone" at bounding box center [94, 115] width 13 height 8
select select
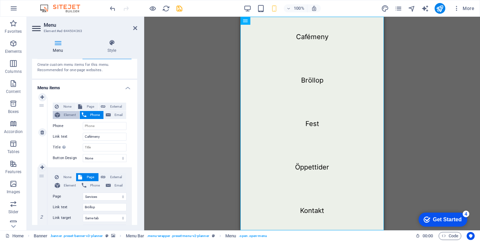
click at [71, 113] on span "Element" at bounding box center [69, 115] width 15 height 8
select select
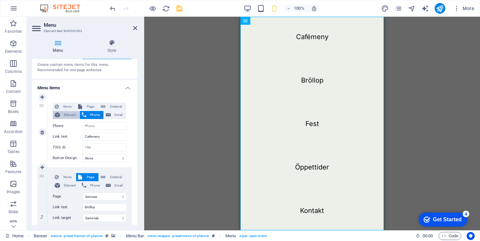
select select
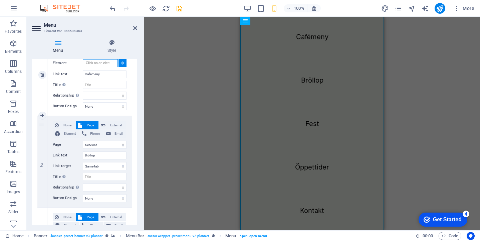
scroll to position [48, 0]
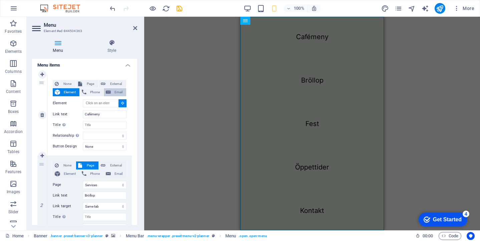
click at [115, 91] on span "Email" at bounding box center [118, 92] width 11 height 8
select select
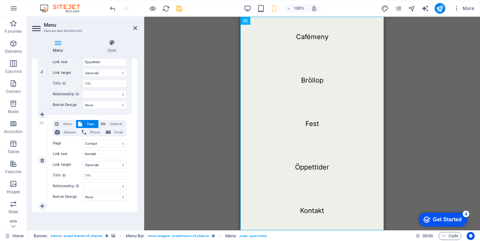
scroll to position [353, 0]
click at [104, 174] on input "Title Additional link description, should not be the same as the link text. The…" at bounding box center [105, 175] width 44 height 8
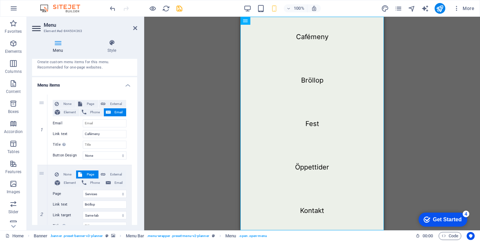
scroll to position [0, 0]
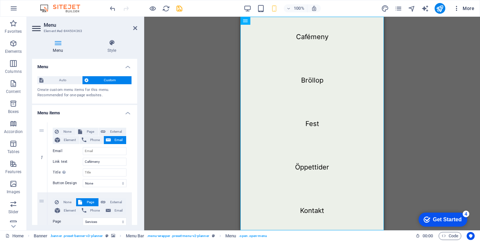
click at [454, 9] on icon "button" at bounding box center [456, 8] width 7 height 7
